Goal: Task Accomplishment & Management: Use online tool/utility

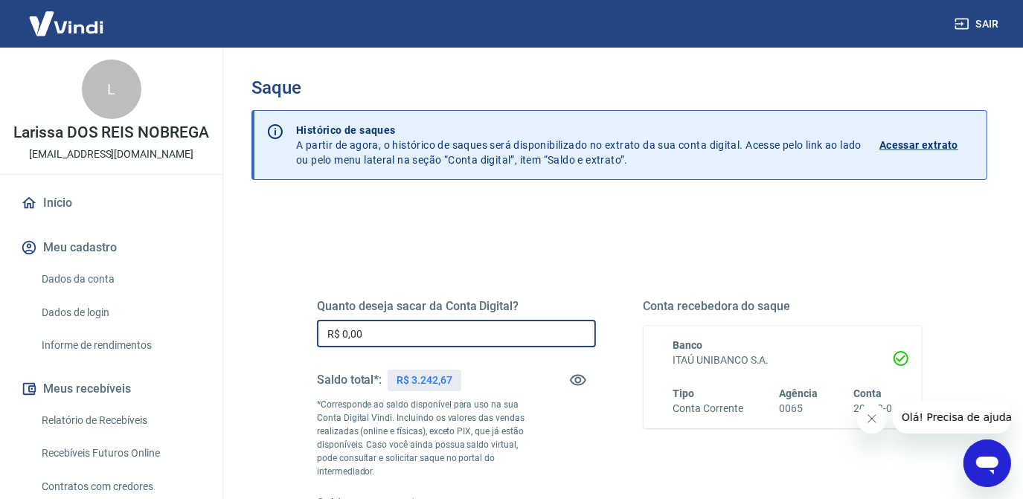
click at [395, 337] on input "R$ 0,00" at bounding box center [456, 334] width 279 height 28
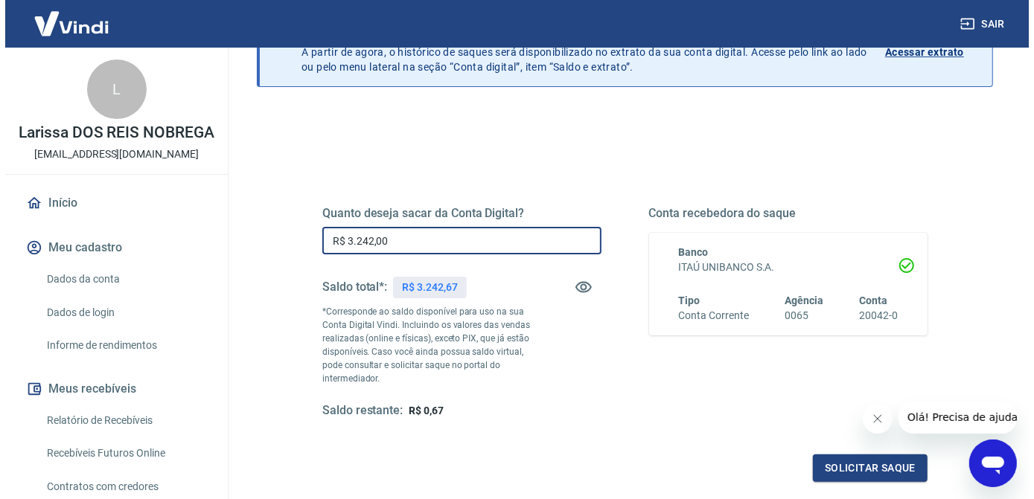
scroll to position [249, 0]
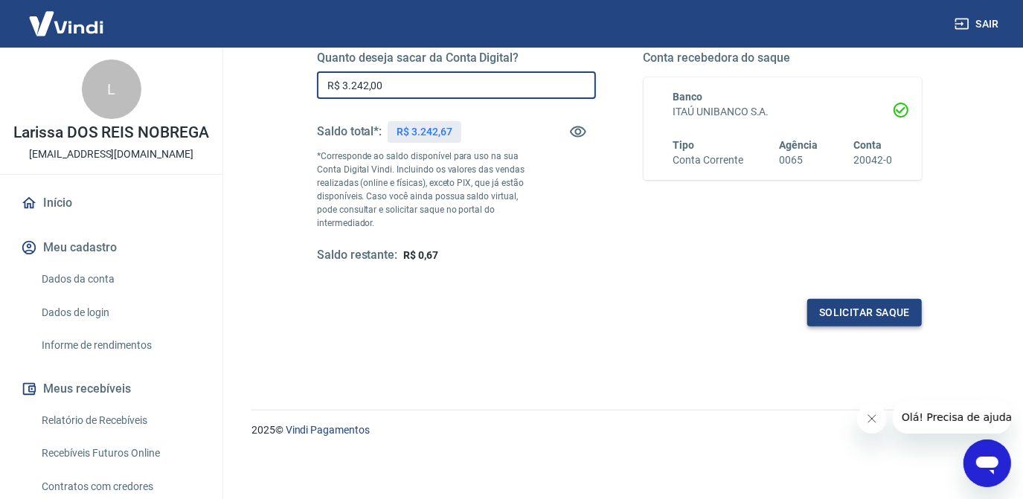
type input "R$ 3.242,00"
click at [860, 315] on button "Solicitar saque" at bounding box center [865, 313] width 115 height 28
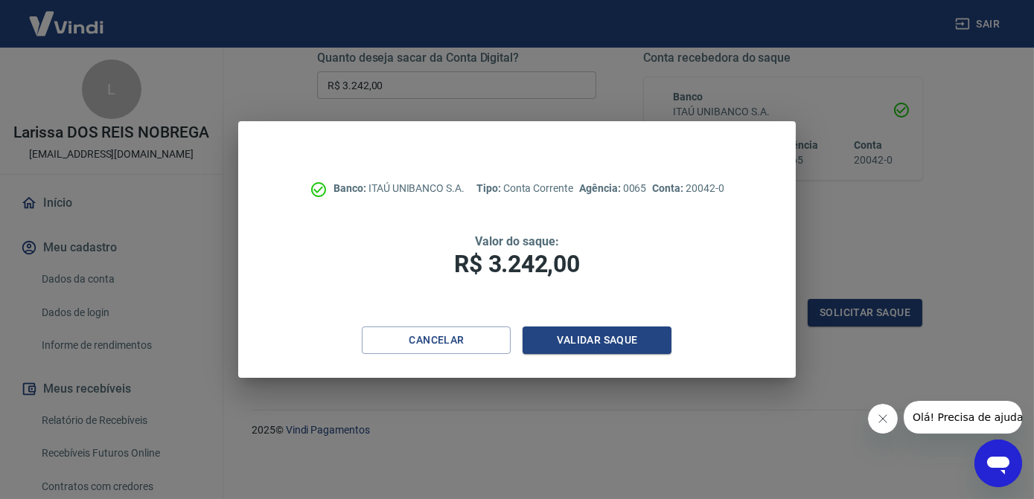
click at [598, 326] on div "Banco: ITAÚ UNIBANCO S.A. Tipo: Conta Corrente Agência: 0065 Conta: 20042-0 Val…" at bounding box center [516, 223] width 557 height 205
click at [605, 352] on button "Validar saque" at bounding box center [597, 341] width 149 height 28
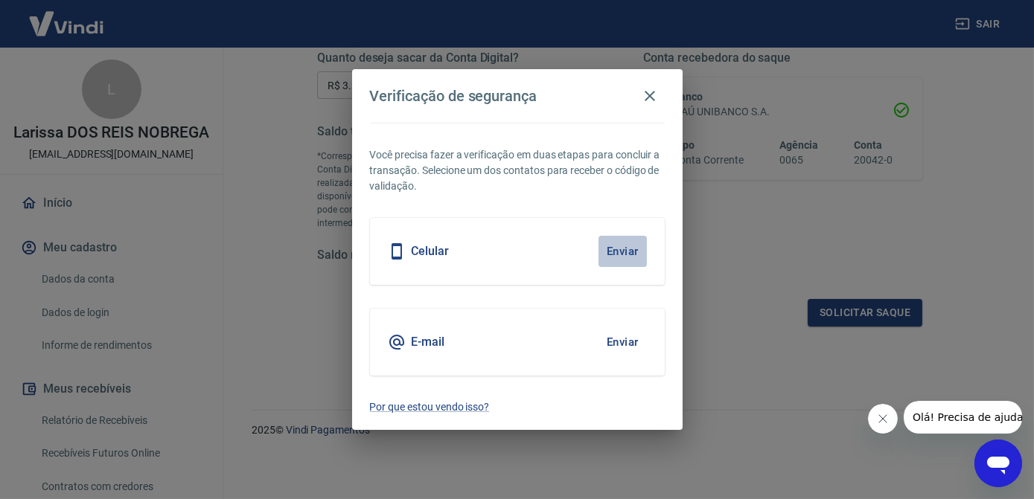
click at [621, 254] on button "Enviar" at bounding box center [622, 251] width 48 height 31
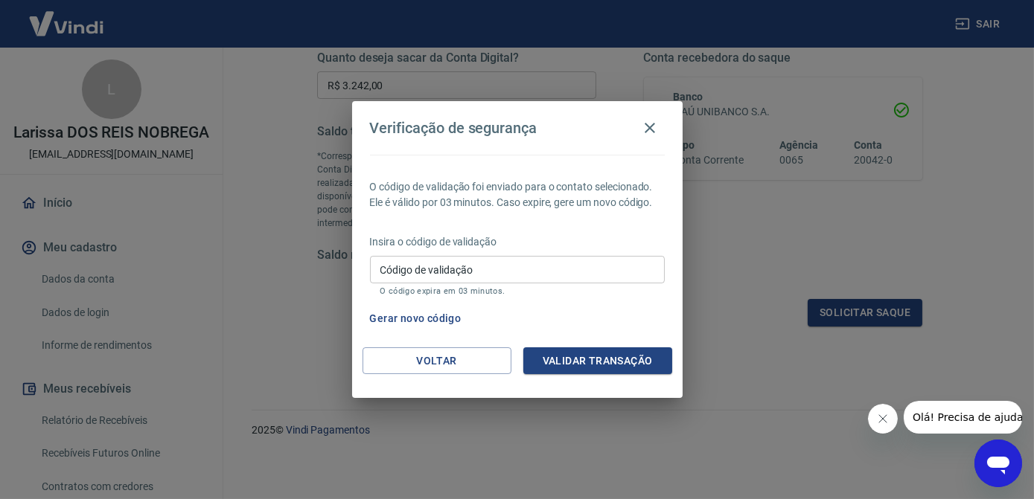
click at [459, 268] on input "Código de validação" at bounding box center [517, 270] width 295 height 28
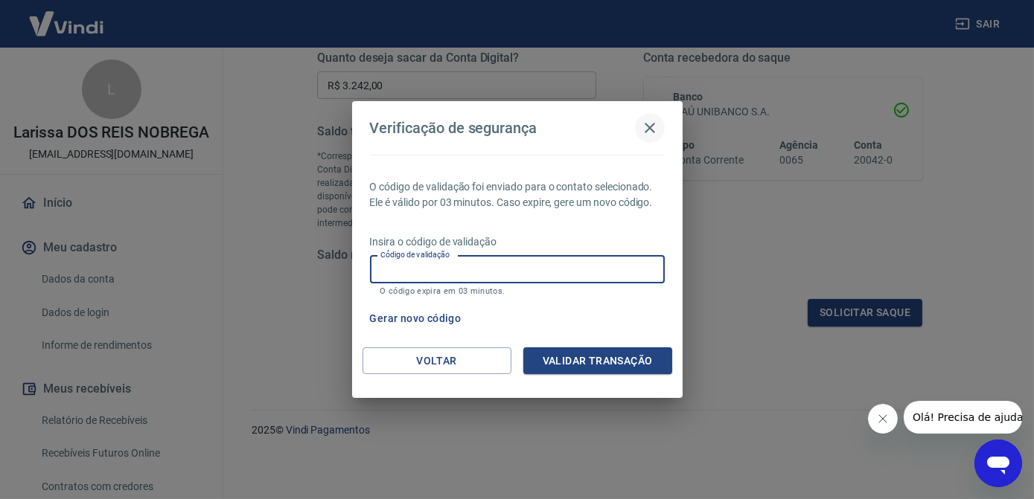
click at [655, 128] on icon "button" at bounding box center [650, 128] width 18 height 18
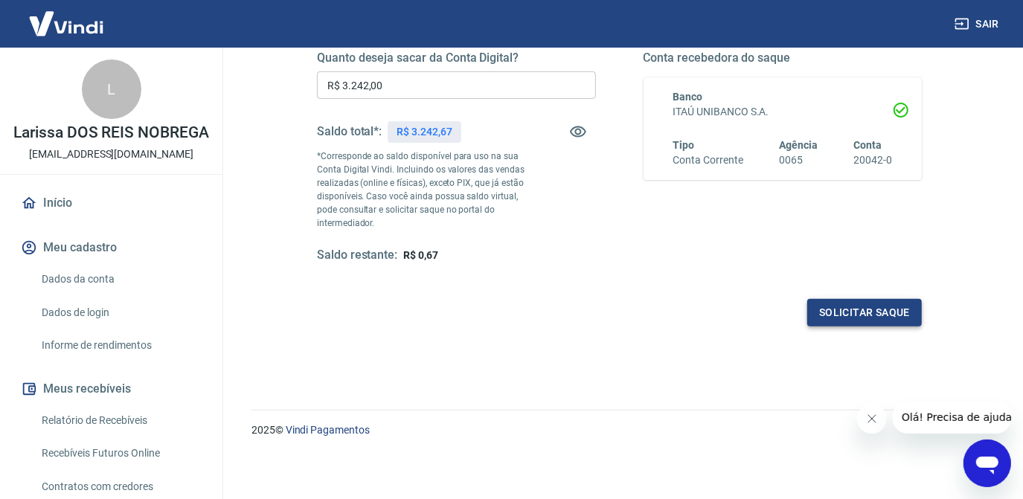
click at [837, 313] on button "Solicitar saque" at bounding box center [865, 313] width 115 height 28
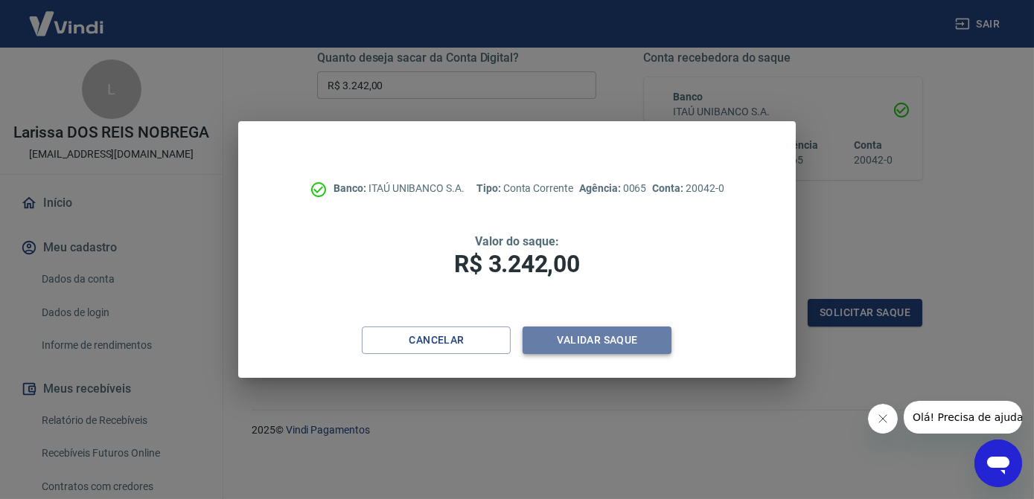
click at [602, 341] on button "Validar saque" at bounding box center [597, 341] width 149 height 28
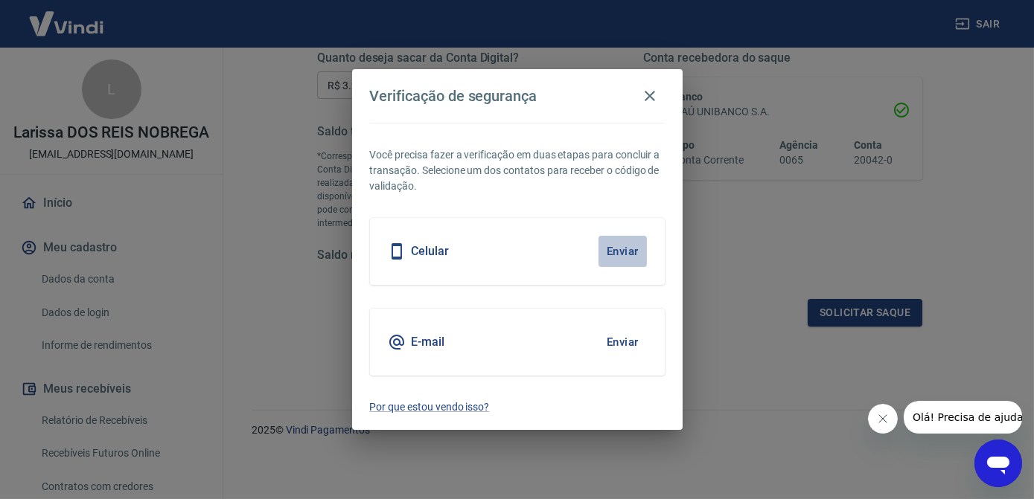
click at [610, 255] on button "Enviar" at bounding box center [622, 251] width 48 height 31
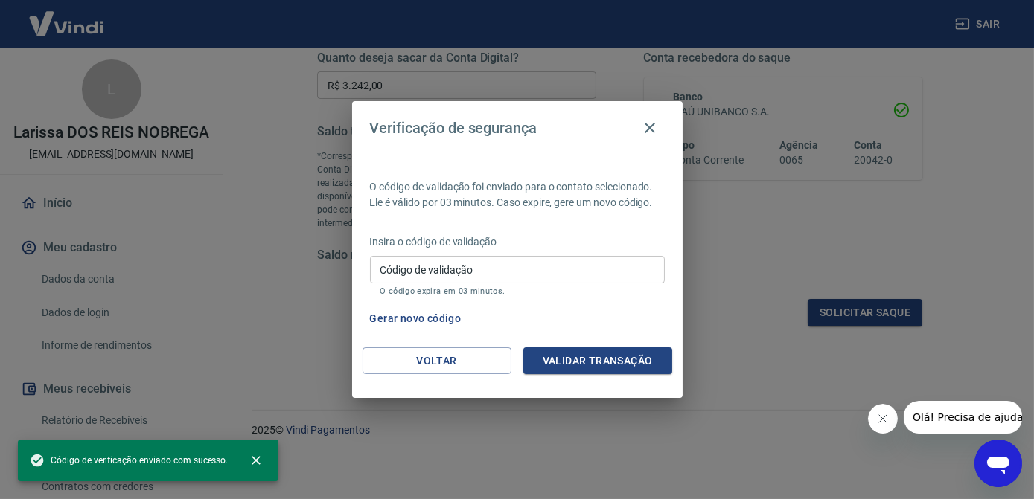
click at [456, 284] on div "Código de validação Código de validação O código expira em 03 minutos." at bounding box center [517, 276] width 295 height 40
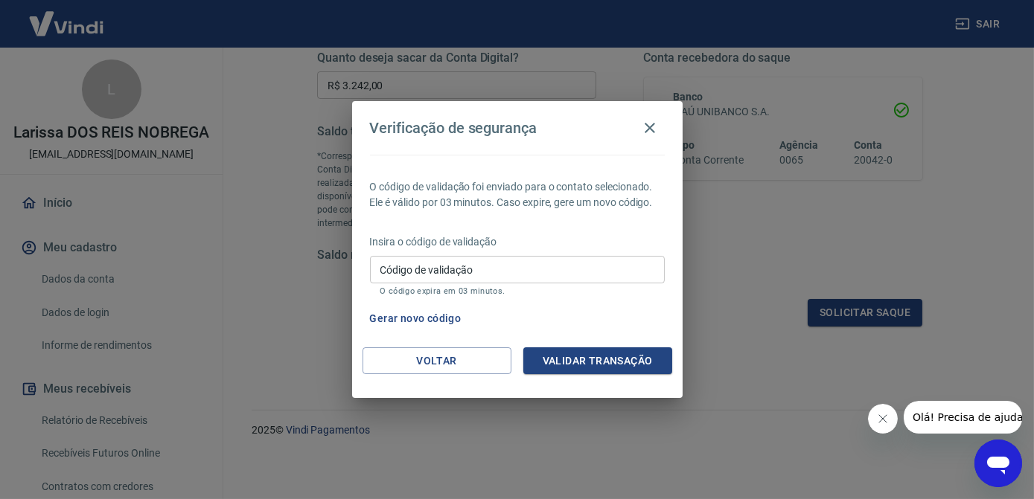
click at [460, 268] on input "Código de validação" at bounding box center [517, 270] width 295 height 28
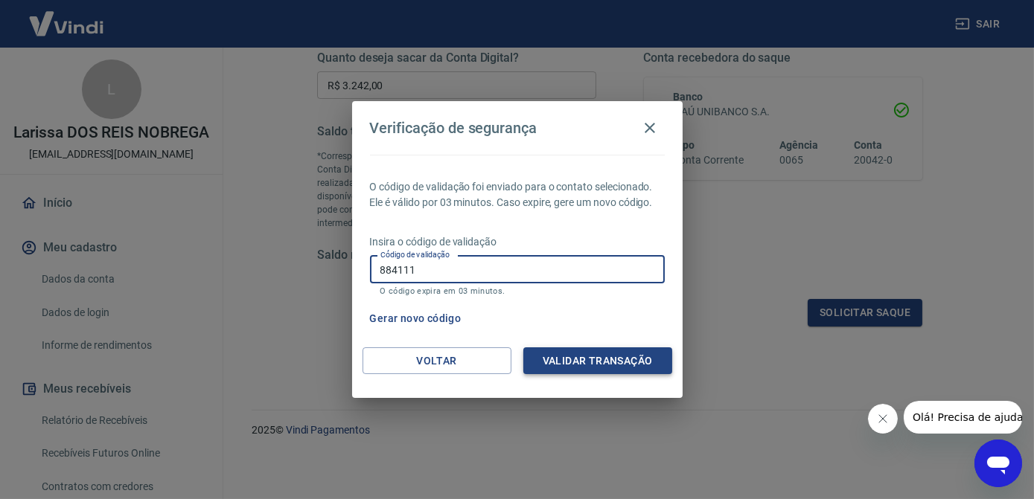
type input "884111"
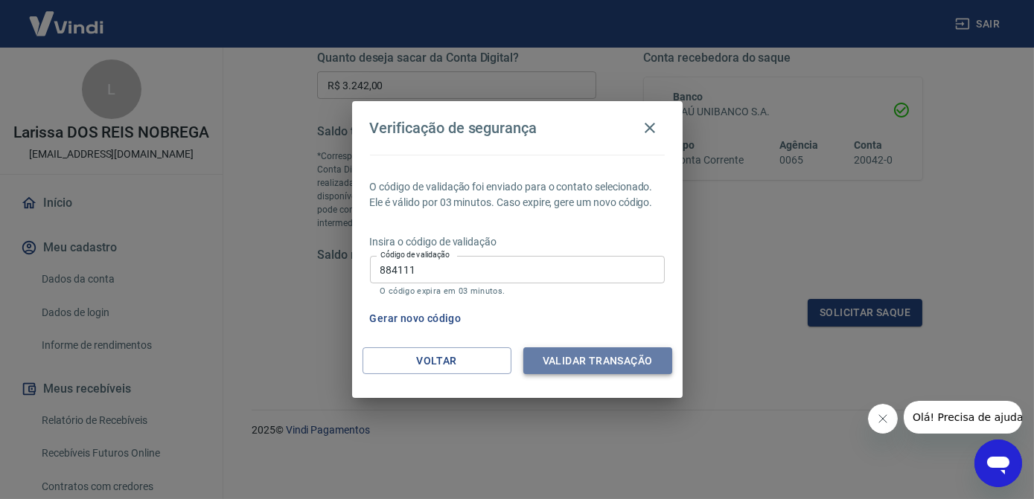
click at [549, 368] on button "Validar transação" at bounding box center [597, 362] width 149 height 28
